Goal: Check status: Check status

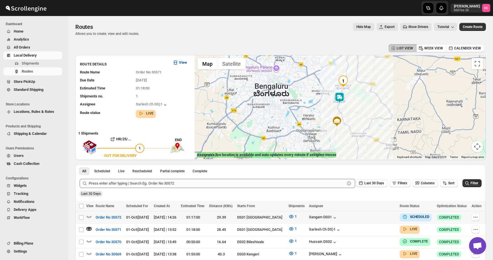
scroll to position [46, 0]
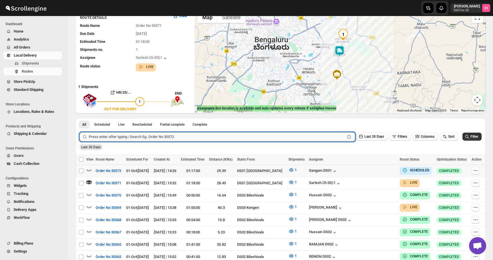
click at [103, 134] on input "text" at bounding box center [217, 136] width 256 height 9
click at [80, 118] on button "Submit" at bounding box center [88, 121] width 16 height 6
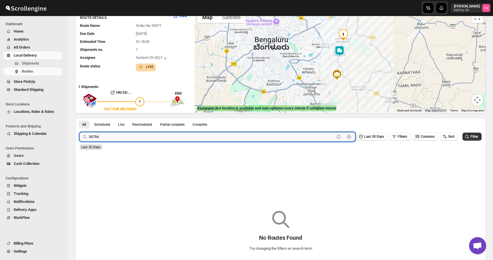
click at [110, 138] on input "30754" at bounding box center [212, 136] width 246 height 9
type input "30574"
click at [80, 118] on button "Submit" at bounding box center [88, 121] width 16 height 6
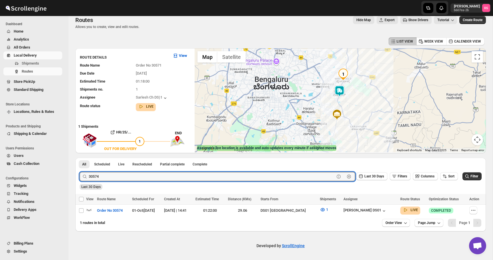
scroll to position [6, 0]
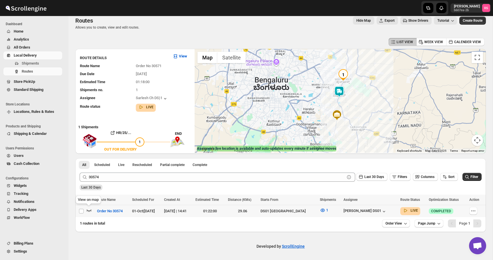
click at [87, 211] on icon "button" at bounding box center [89, 210] width 6 height 6
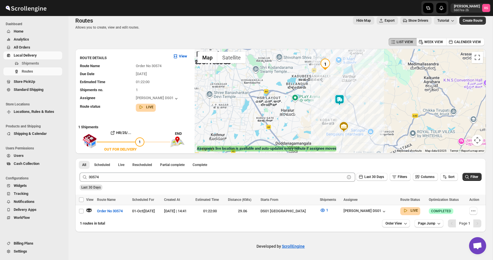
click at [344, 103] on img at bounding box center [339, 99] width 11 height 11
click at [364, 75] on button "Close" at bounding box center [362, 76] width 14 height 14
click at [88, 210] on icon "button" at bounding box center [89, 210] width 2 height 2
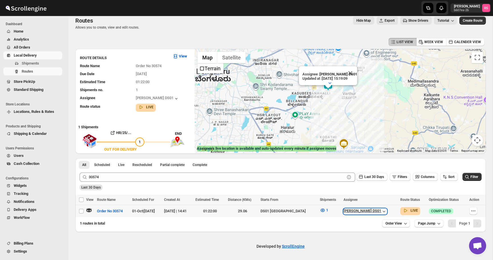
click at [381, 212] on icon "button" at bounding box center [384, 211] width 6 height 6
click at [353, 72] on button "Close" at bounding box center [350, 73] width 14 height 14
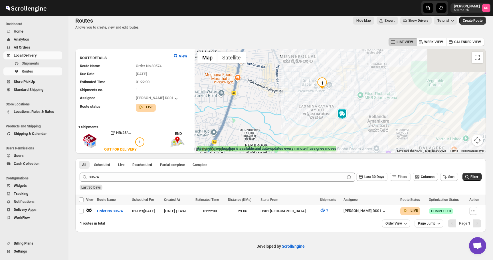
drag, startPoint x: 322, startPoint y: 75, endPoint x: 310, endPoint y: 103, distance: 30.9
click at [310, 103] on div at bounding box center [340, 101] width 291 height 104
